Goal: Check status: Check status

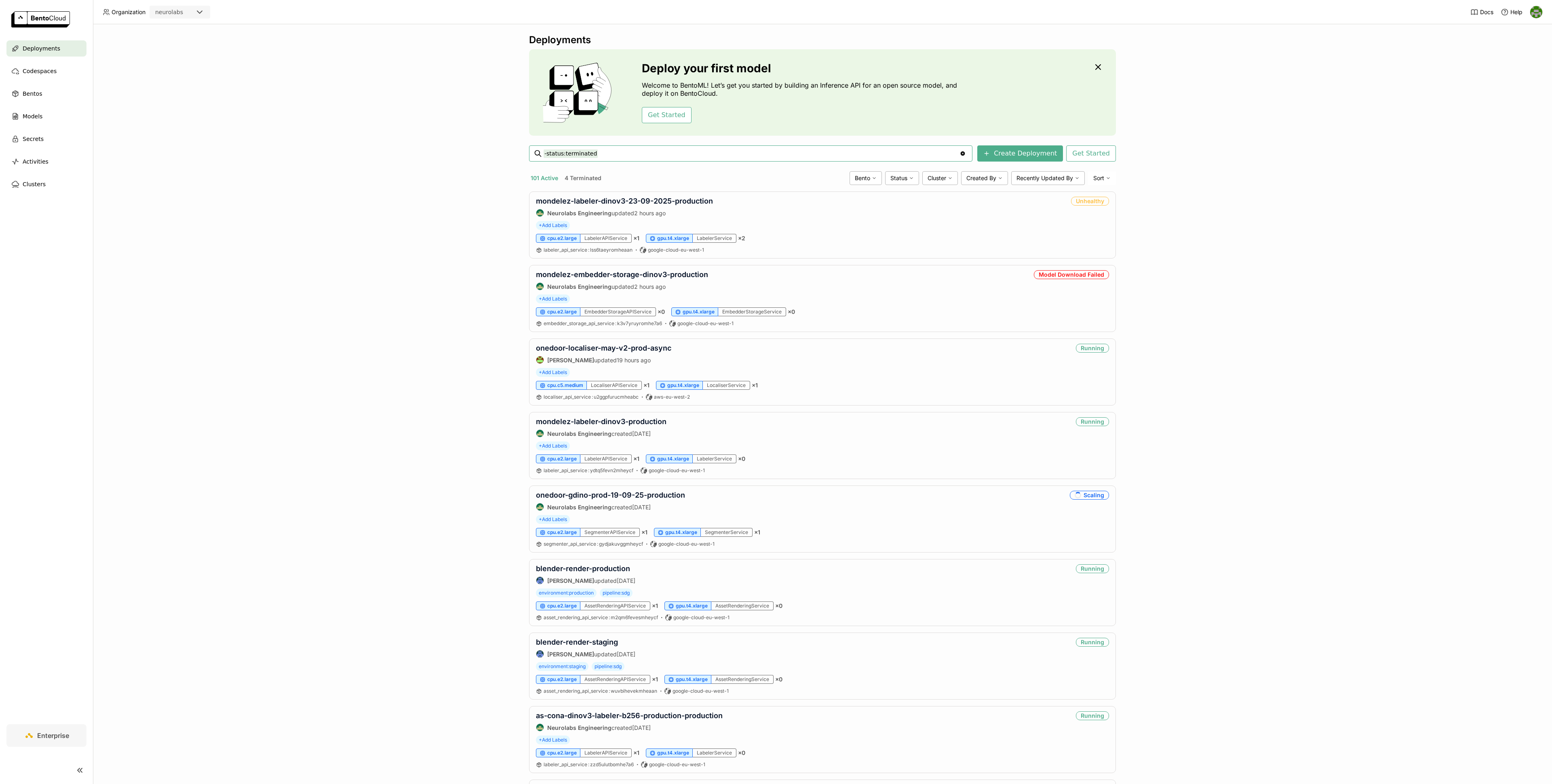
click at [643, 152] on input "-status:terminated" at bounding box center [751, 153] width 416 height 13
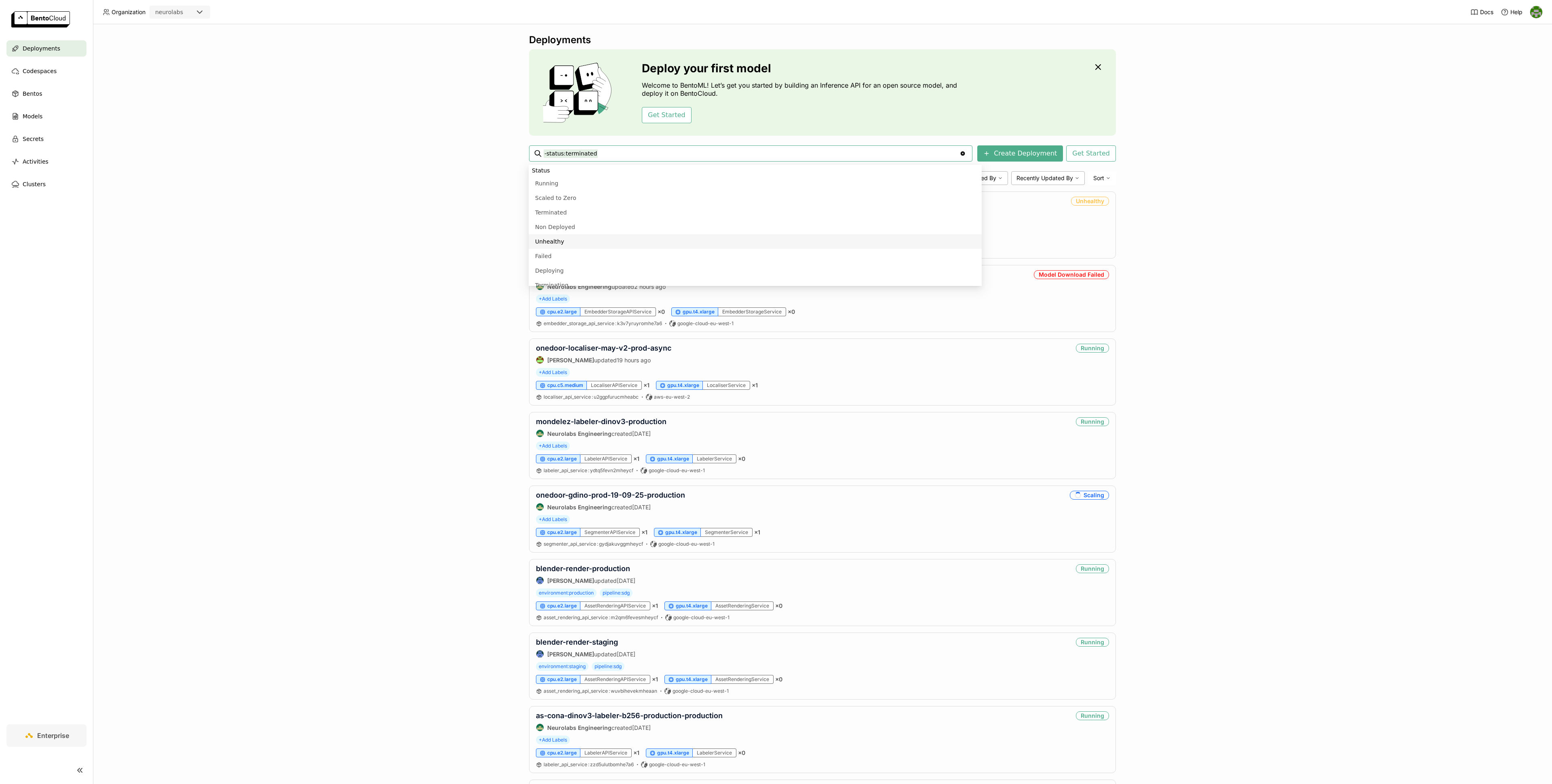
paste input "onedoor-gdino-prod-19-09-25-productio"
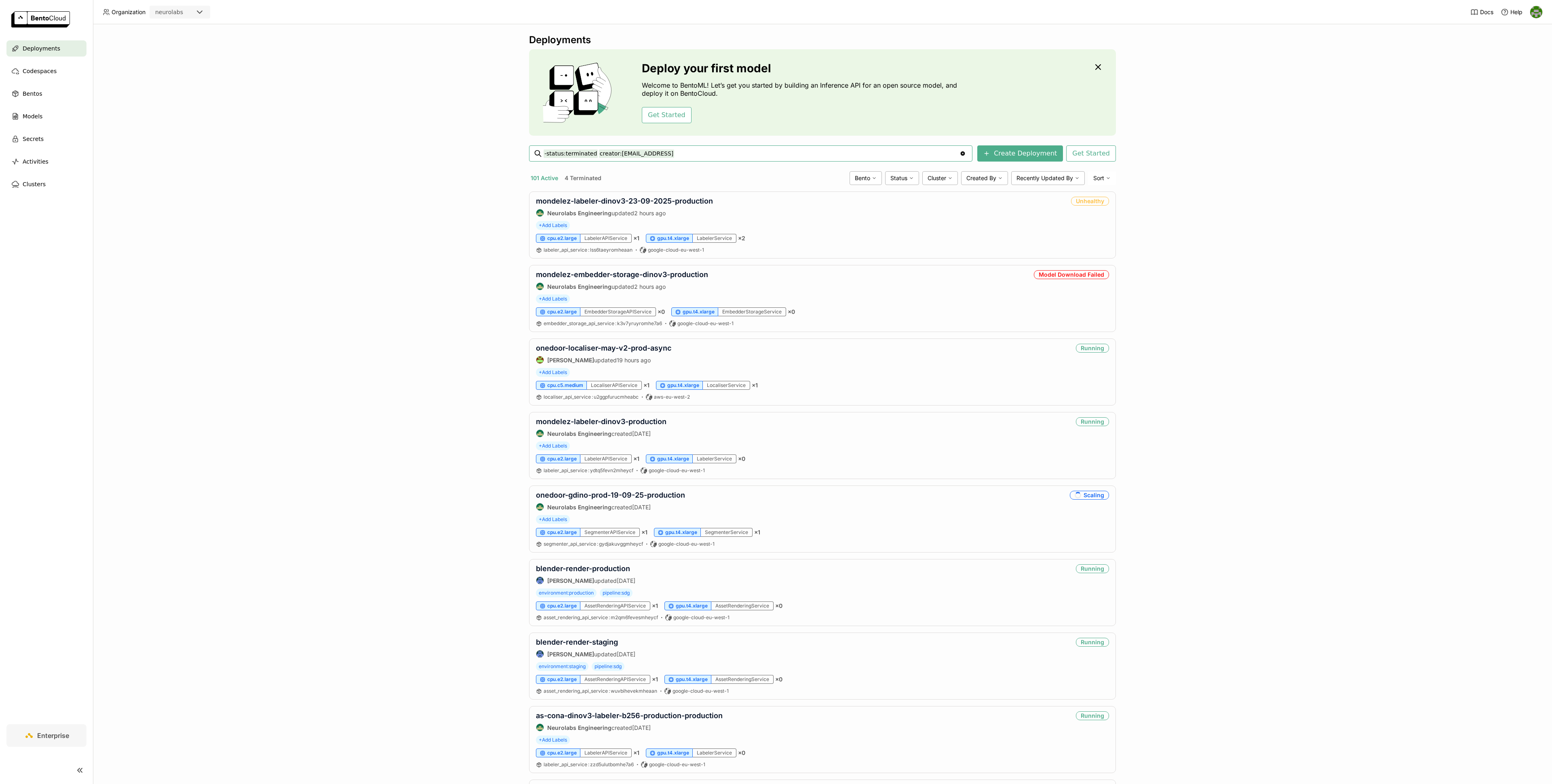
click at [742, 158] on input "-status:terminated creator:[EMAIL_ADDRESS]" at bounding box center [751, 153] width 416 height 13
click at [743, 156] on input "-status:terminated creator:[EMAIL_ADDRESS]" at bounding box center [751, 153] width 416 height 13
click at [751, 155] on input "-status:terminated creator:[EMAIL_ADDRESS]" at bounding box center [751, 153] width 416 height 13
type input "-status:terminated creator:[EMAIL_ADDRESS]"
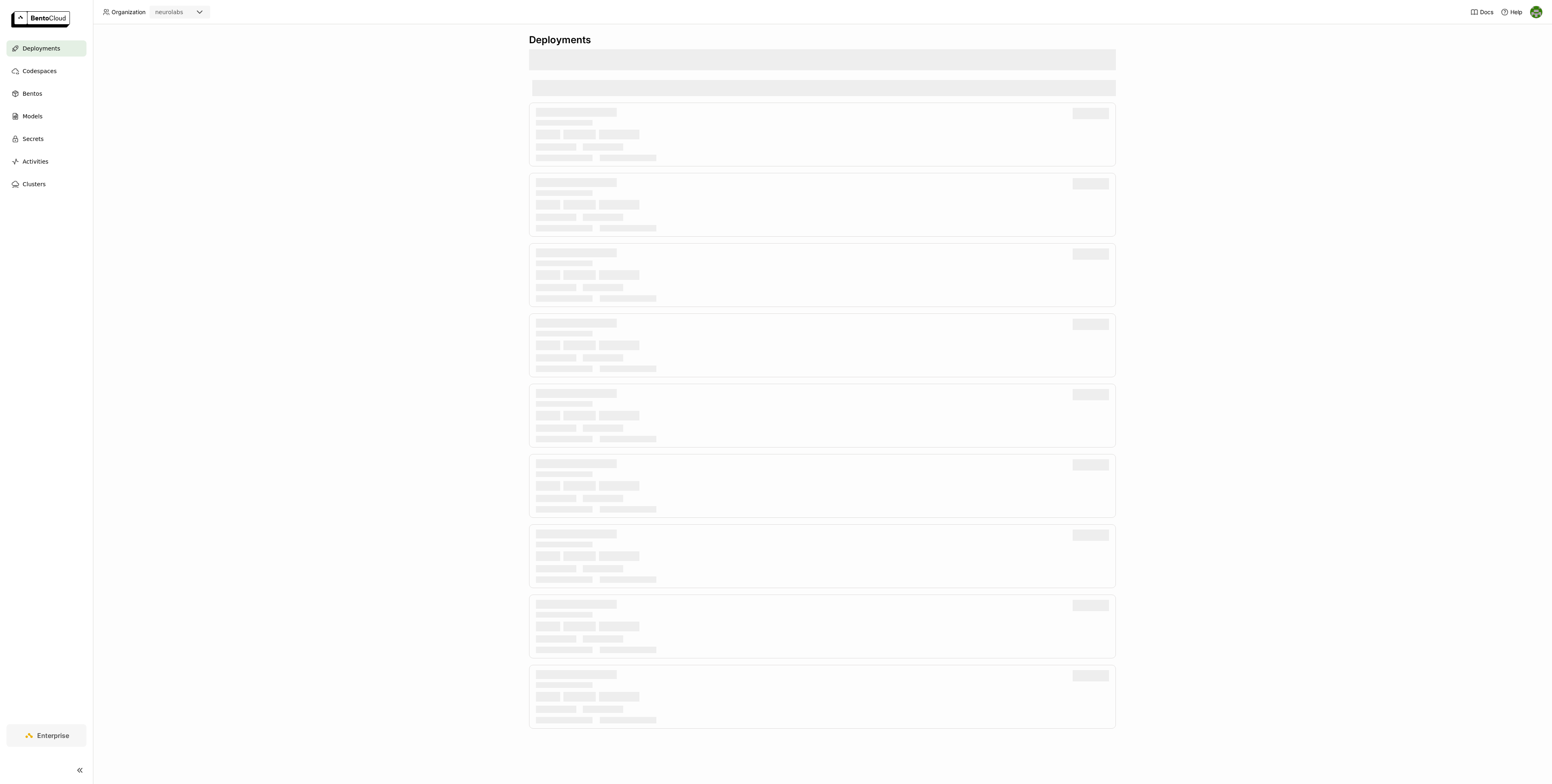
click at [42, 48] on span "Deployments" at bounding box center [42, 48] width 37 height 10
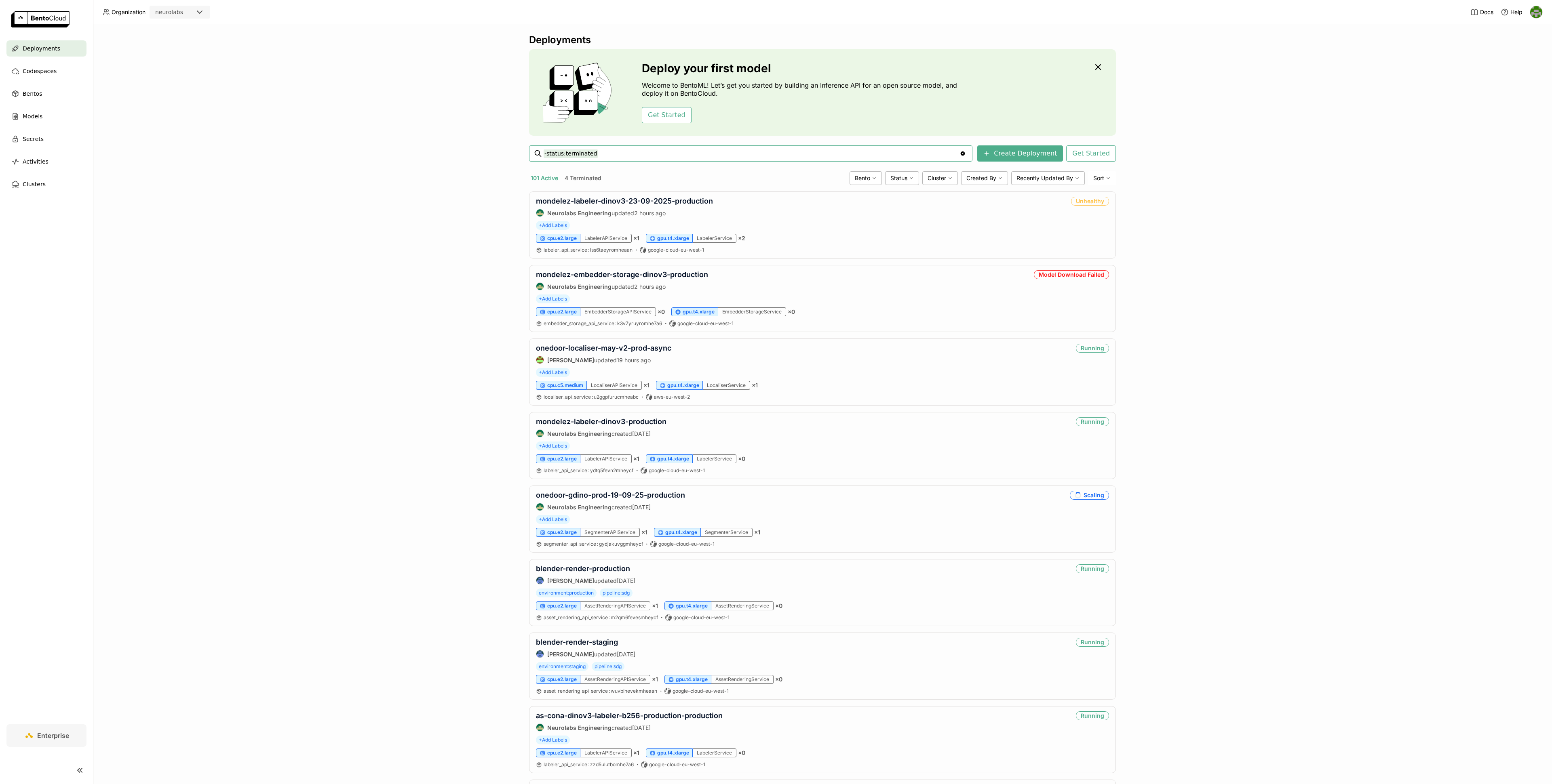
paste input "onedoor-gdino-prod-19-09-25-production"
type input "-status:terminated onedoor-gdino-prod-19-09-25-production"
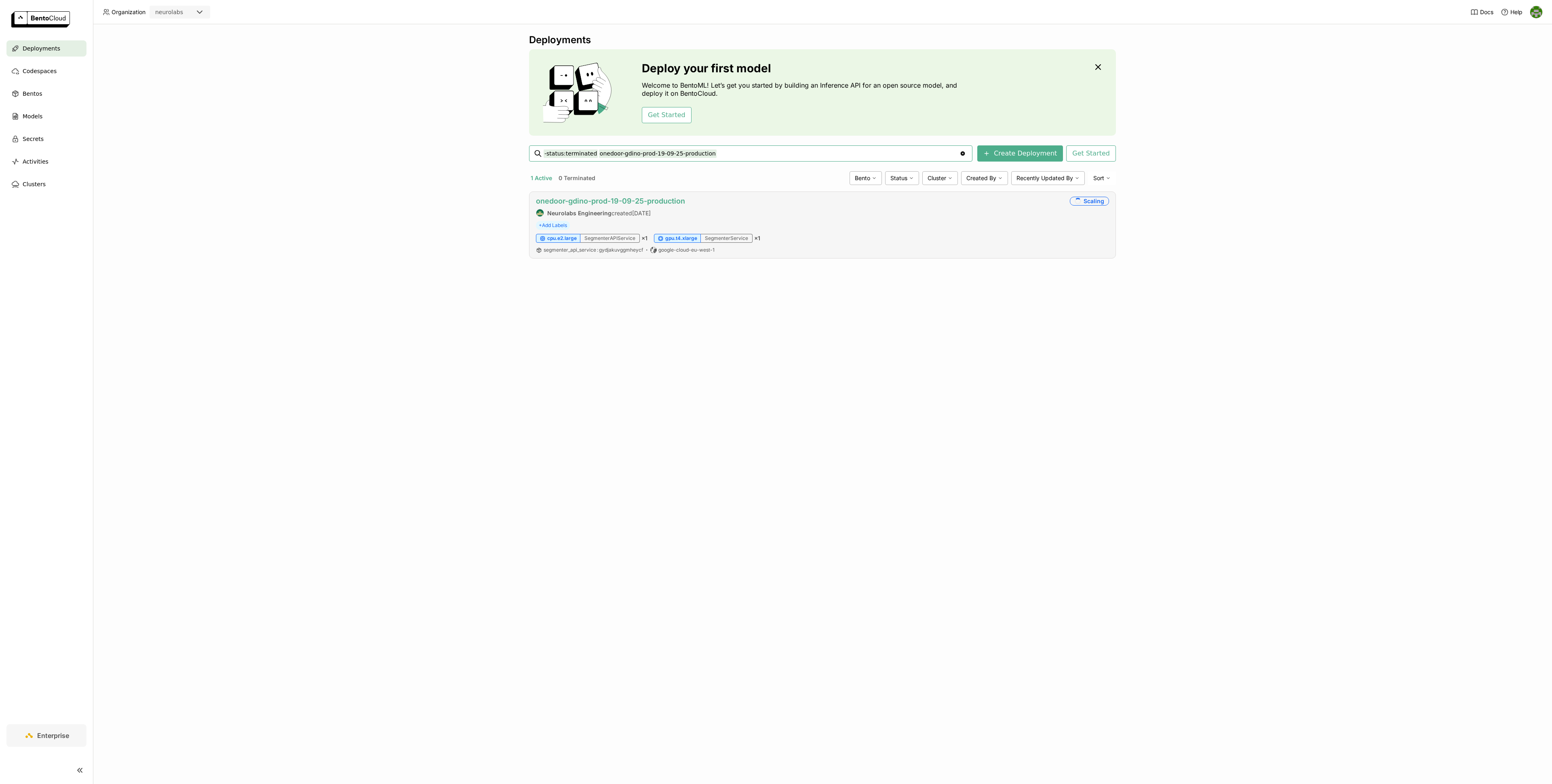
click at [630, 201] on link "onedoor-gdino-prod-19-09-25-production" at bounding box center [611, 201] width 149 height 8
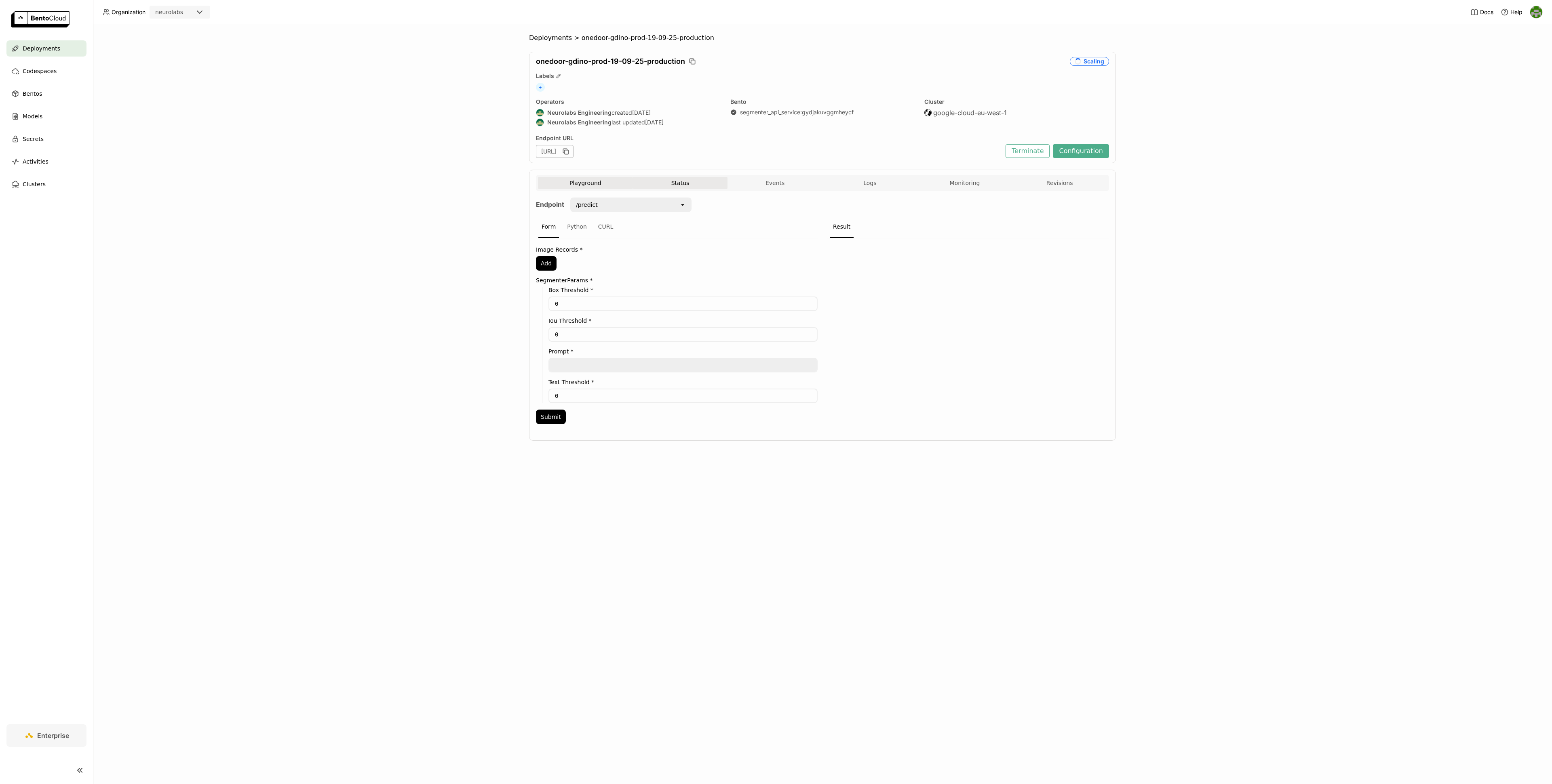
click at [676, 180] on button "Status" at bounding box center [681, 183] width 95 height 12
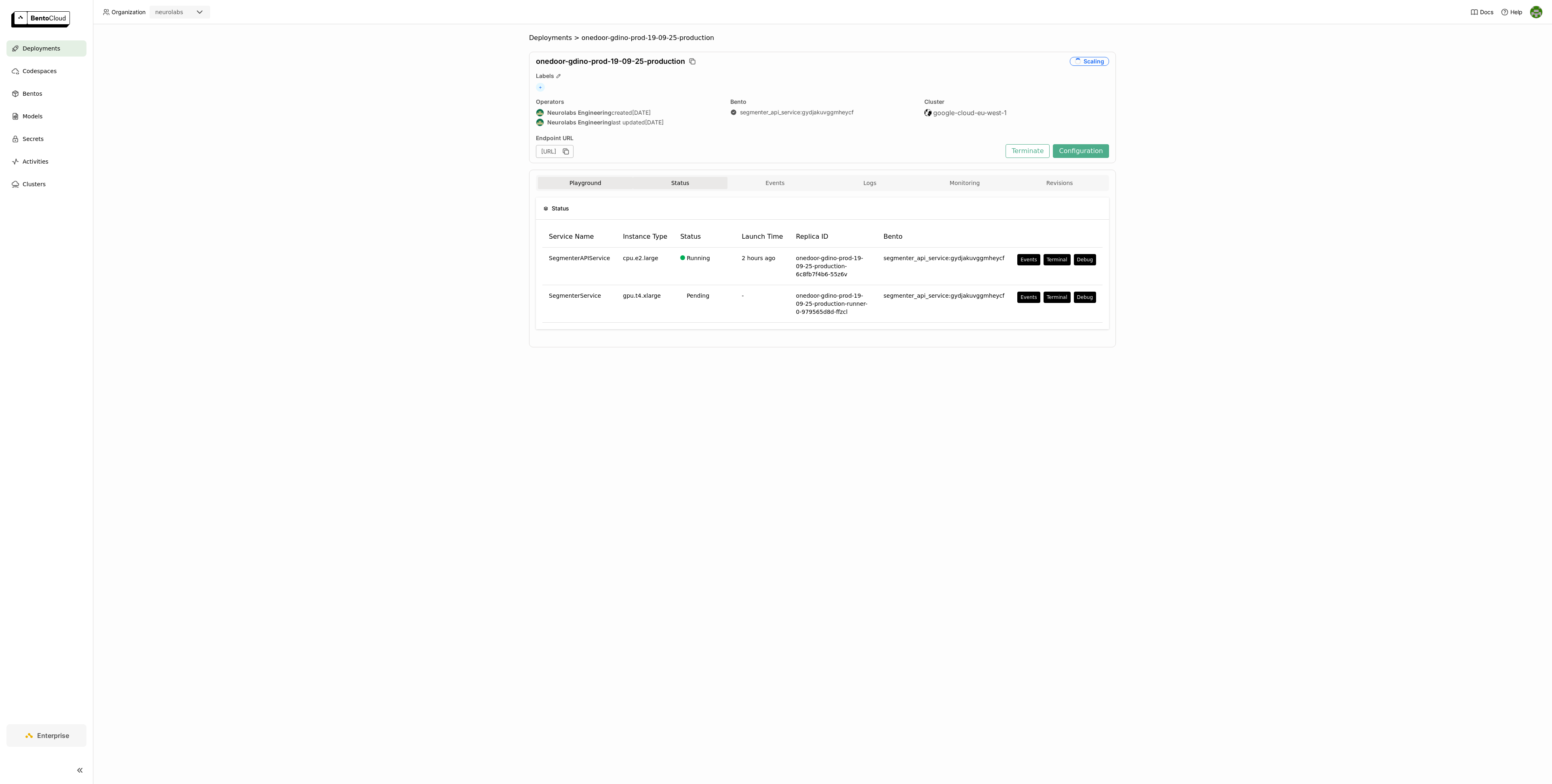
click at [598, 184] on button "Playground" at bounding box center [586, 183] width 95 height 12
